Goal: Task Accomplishment & Management: Complete application form

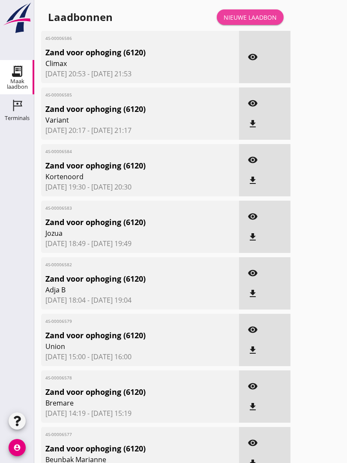
click at [243, 22] on div "Nieuwe laadbon" at bounding box center [250, 17] width 53 height 9
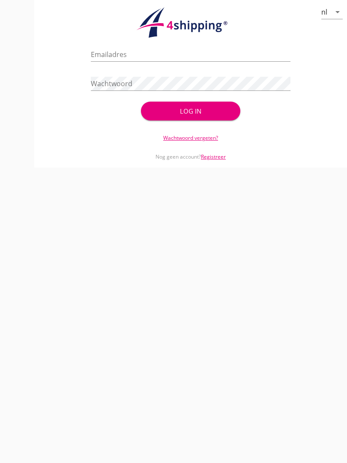
click at [121, 57] on input "Emailadres" at bounding box center [190, 55] width 199 height 14
type input "[EMAIL_ADDRESS][DOMAIN_NAME]"
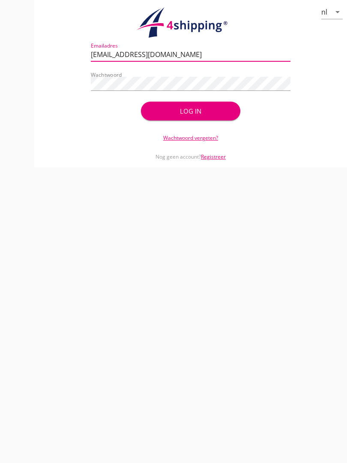
click at [202, 116] on div "Log in" at bounding box center [191, 111] width 73 height 10
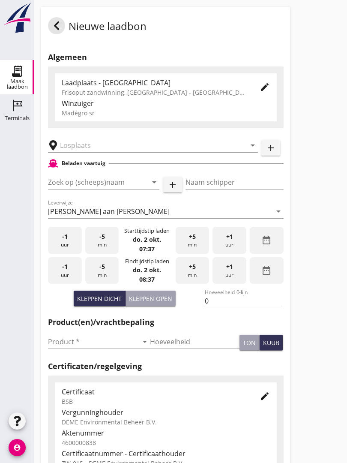
click at [100, 150] on input "text" at bounding box center [147, 146] width 174 height 14
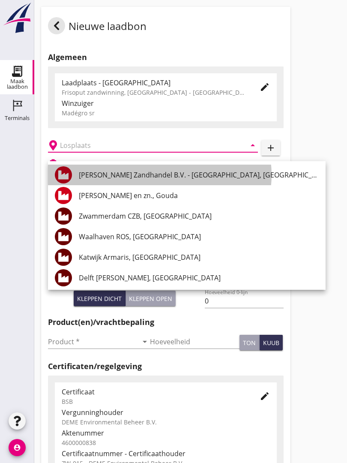
click at [157, 176] on div "[PERSON_NAME] Zandhandel B.V. - [GEOGRAPHIC_DATA], [GEOGRAPHIC_DATA]" at bounding box center [199, 175] width 240 height 10
type input "[PERSON_NAME] Zandhandel B.V. - [GEOGRAPHIC_DATA], [GEOGRAPHIC_DATA]"
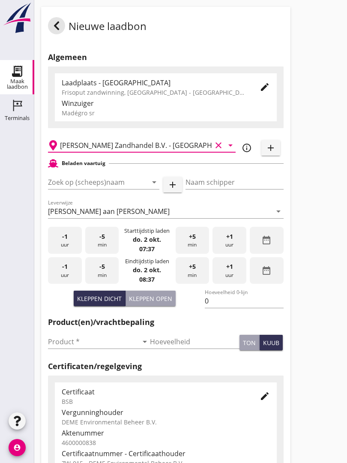
click at [112, 189] on input "Zoek op (scheeps)naam" at bounding box center [92, 182] width 88 height 14
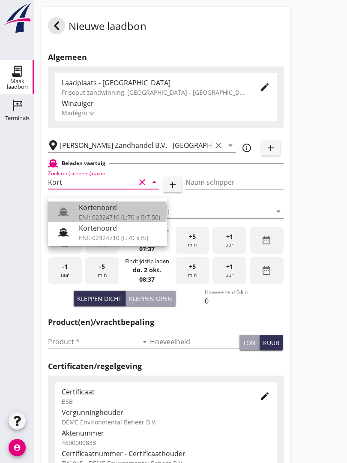
click at [115, 207] on div "Kortenoord" at bounding box center [120, 207] width 82 height 10
type input "Kortenoord"
type input "[PERSON_NAME]"
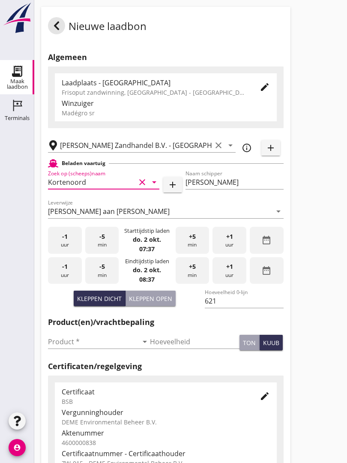
click at [149, 303] on div "Kleppen open" at bounding box center [150, 298] width 43 height 9
type input "518"
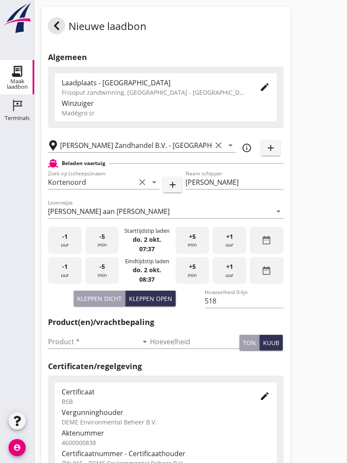
click at [54, 348] on input "Product *" at bounding box center [93, 342] width 90 height 14
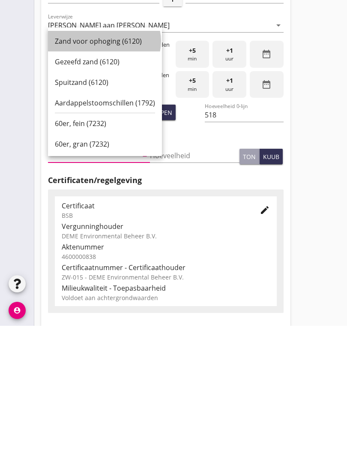
click at [75, 173] on div "Zand voor ophoging (6120)" at bounding box center [105, 178] width 100 height 10
type input "Zand voor ophoging (6120)"
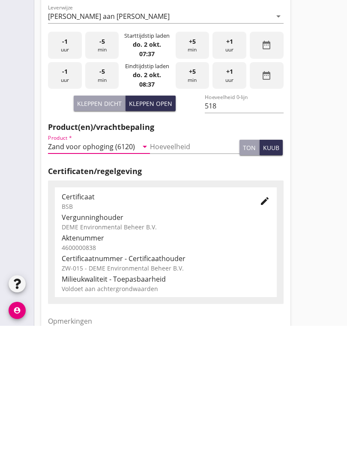
scroll to position [150, 0]
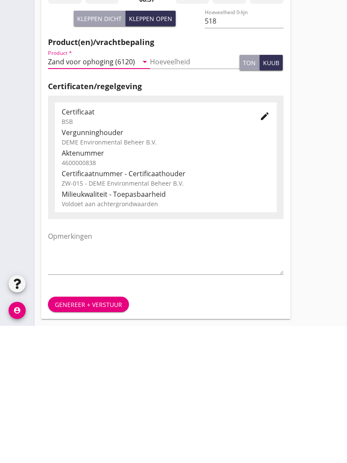
click at [91, 438] on div "Genereer + verstuur" at bounding box center [88, 442] width 67 height 9
